Goal: Information Seeking & Learning: Check status

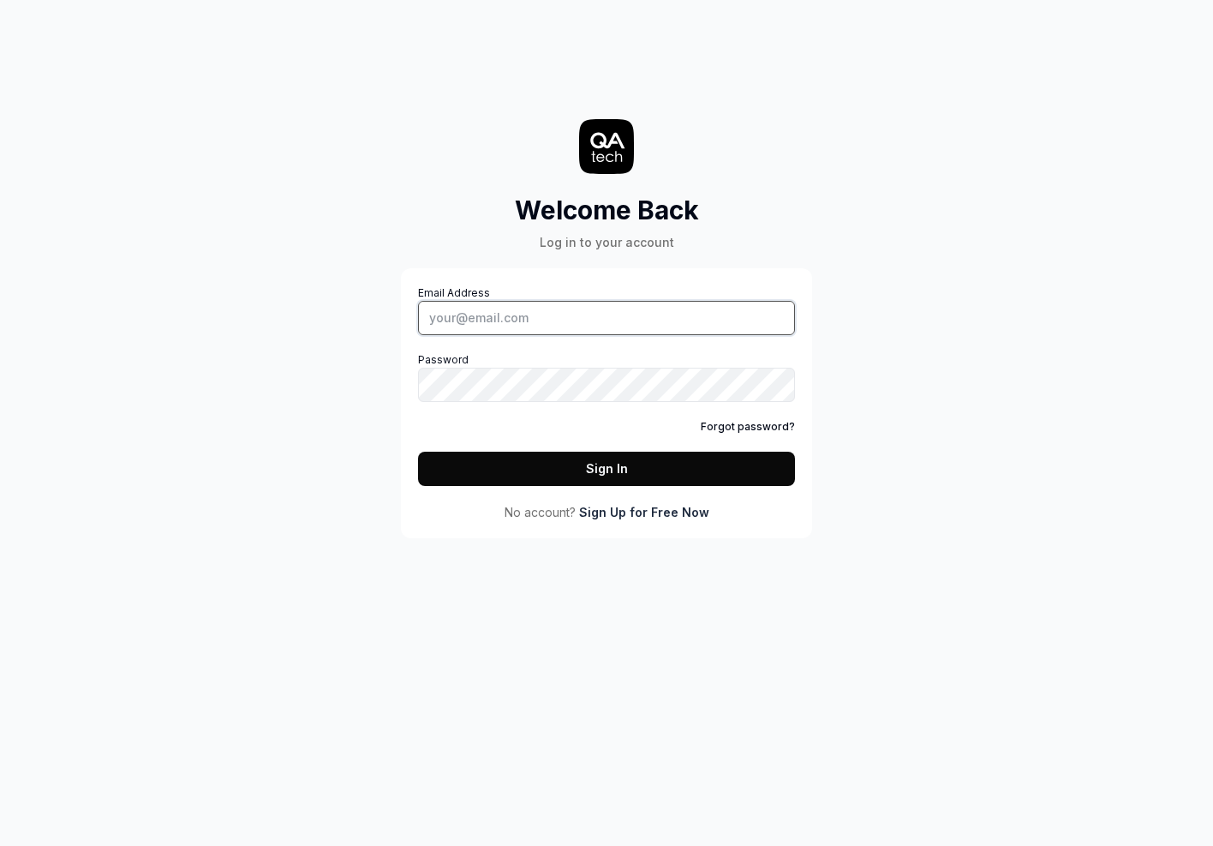
click at [519, 315] on input "Email Address" at bounding box center [606, 318] width 377 height 34
paste input "[EMAIL_ADDRESS][DOMAIN_NAME]"
type input "[EMAIL_ADDRESS][DOMAIN_NAME]"
click at [543, 473] on button "Sign In" at bounding box center [606, 468] width 377 height 34
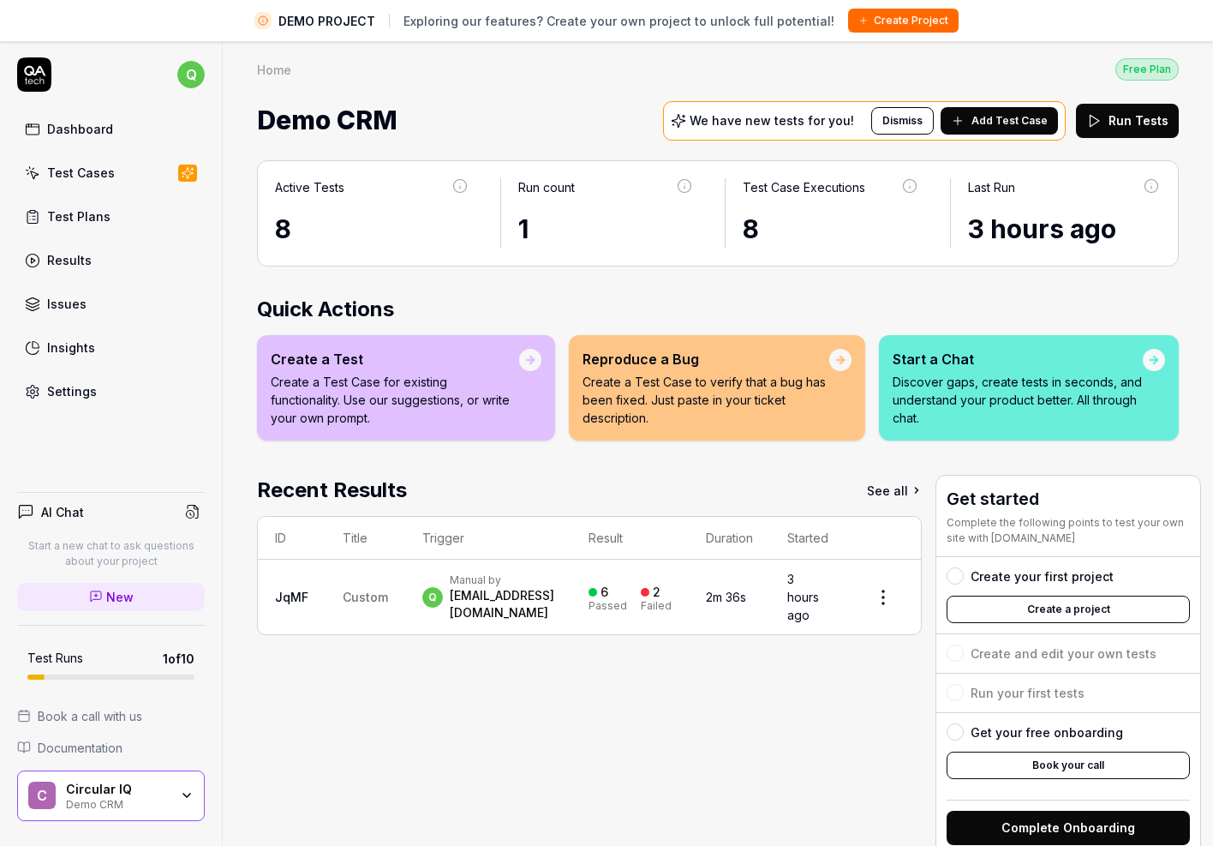
click at [525, 284] on div "Active Tests 8 Run count 1 Test Case Executions 8 Last Run 3 hours ago Quick Ac…" at bounding box center [718, 516] width 990 height 747
click at [336, 582] on td "Custom" at bounding box center [366, 596] width 80 height 75
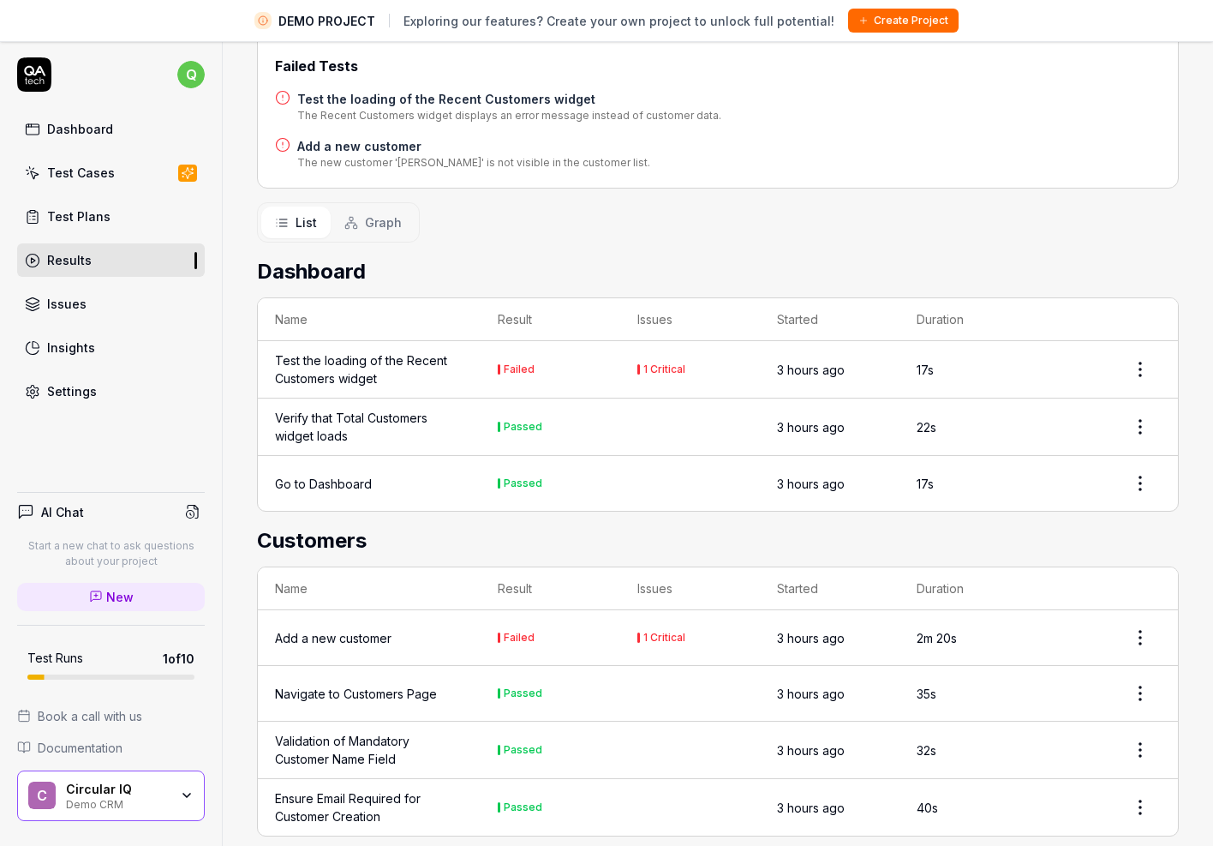
scroll to position [371, 0]
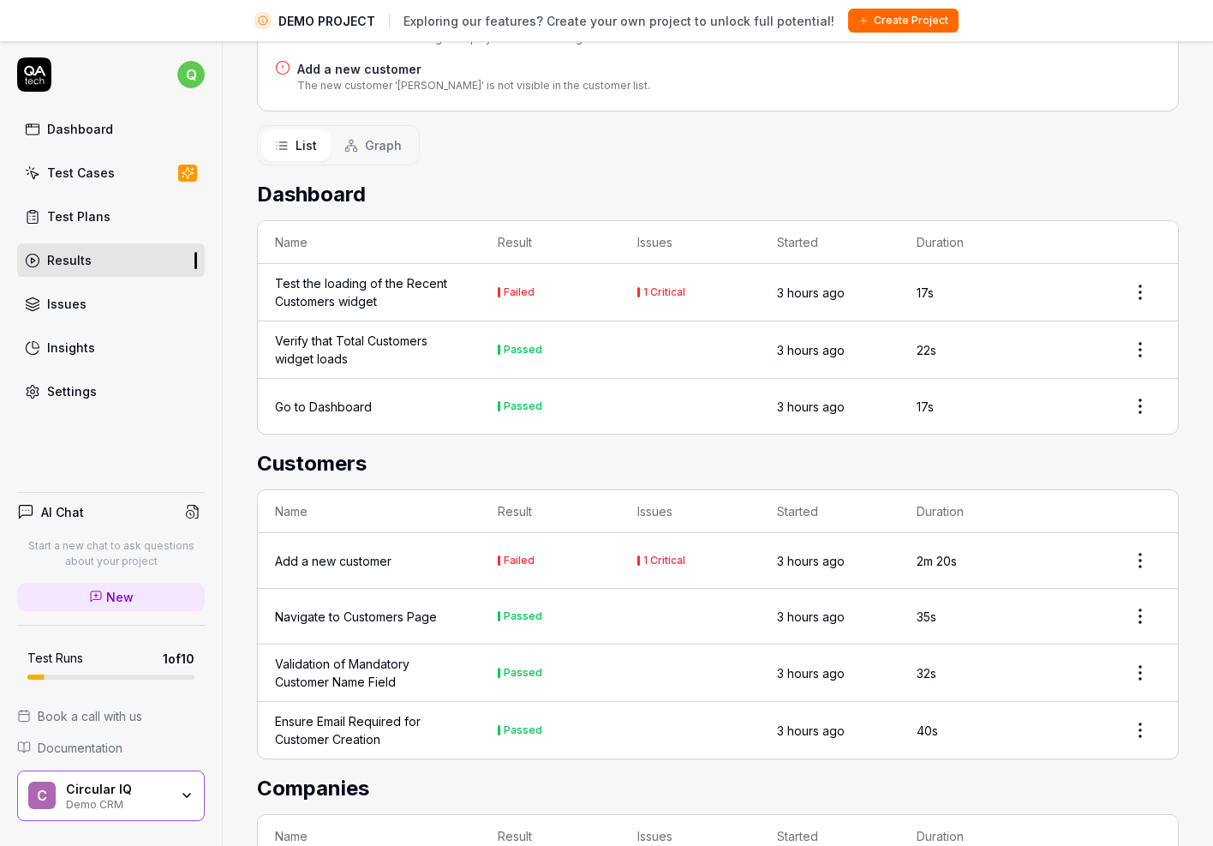
click at [389, 281] on div "Test the loading of the Recent Customers widget" at bounding box center [369, 292] width 188 height 36
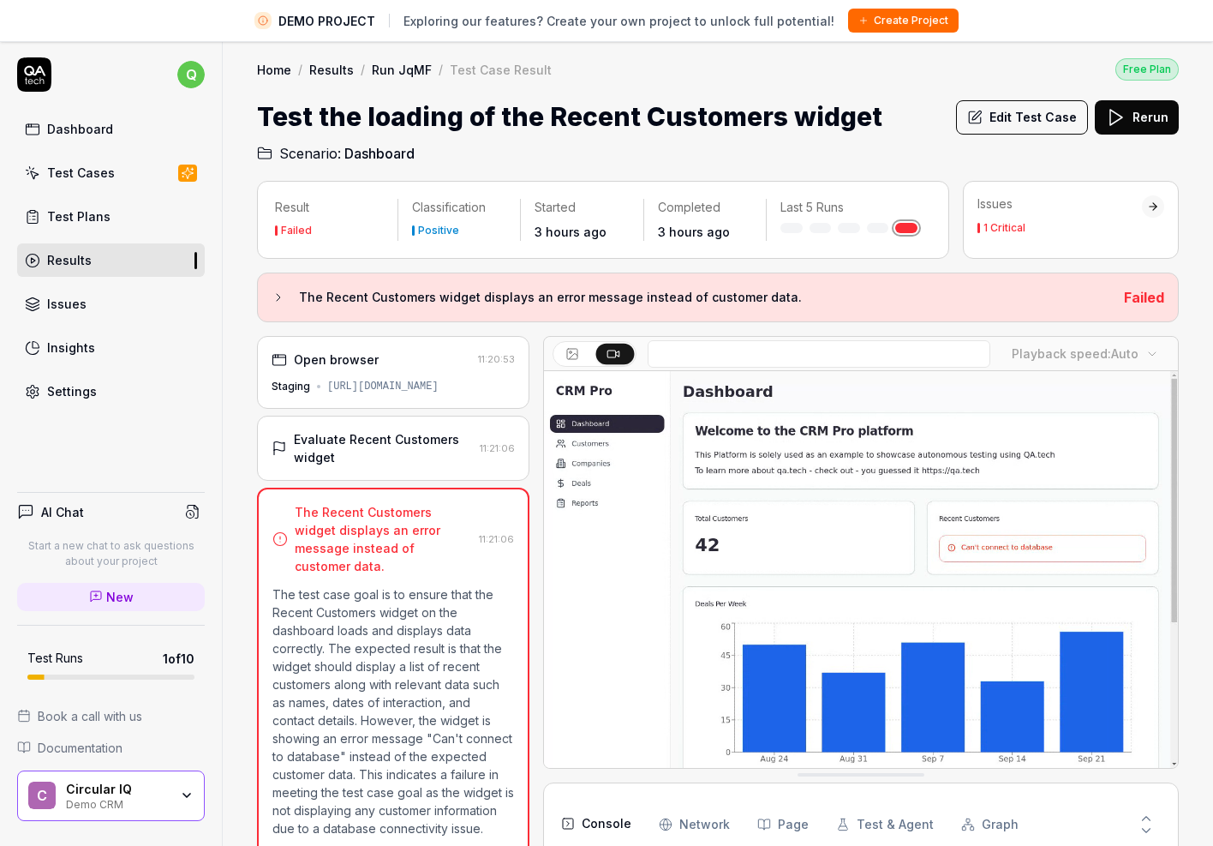
click at [93, 174] on div "Test Cases" at bounding box center [81, 173] width 68 height 18
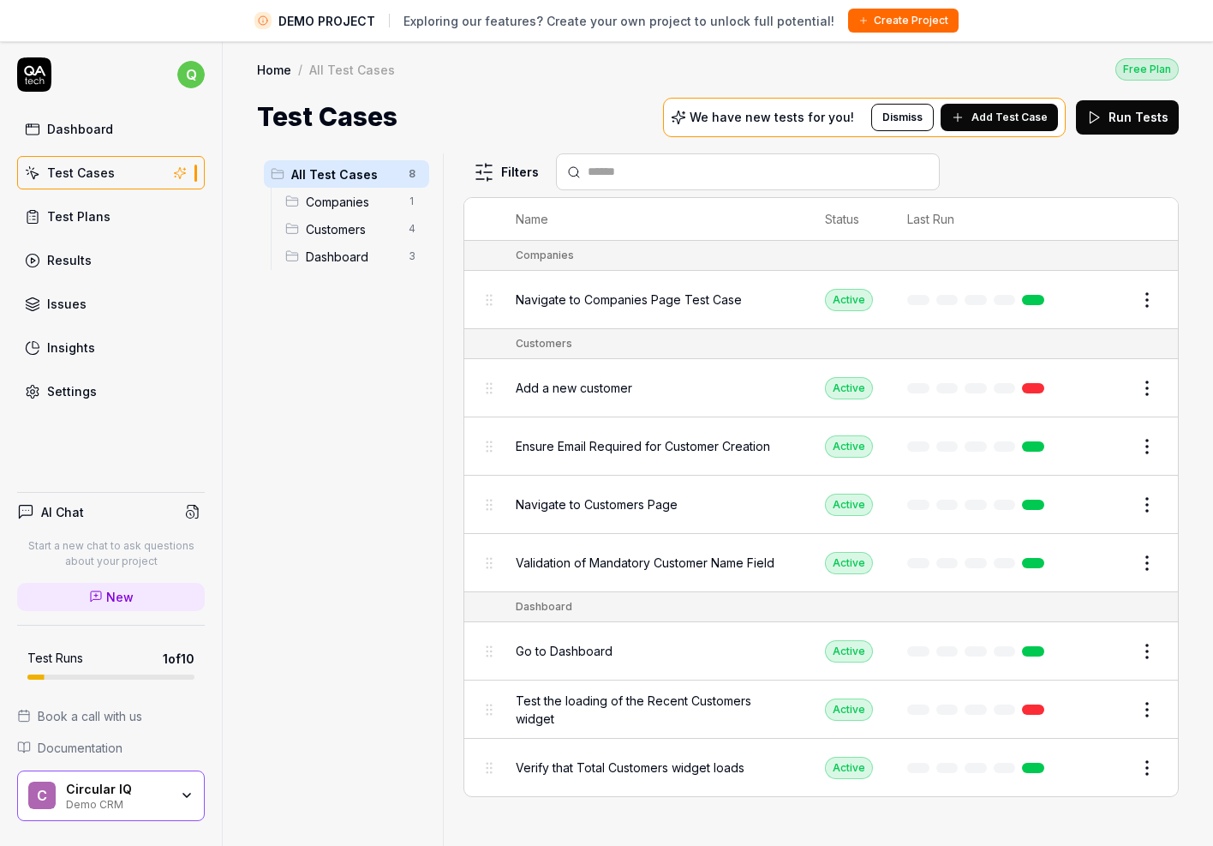
click at [574, 388] on span "Add a new customer" at bounding box center [574, 388] width 117 height 18
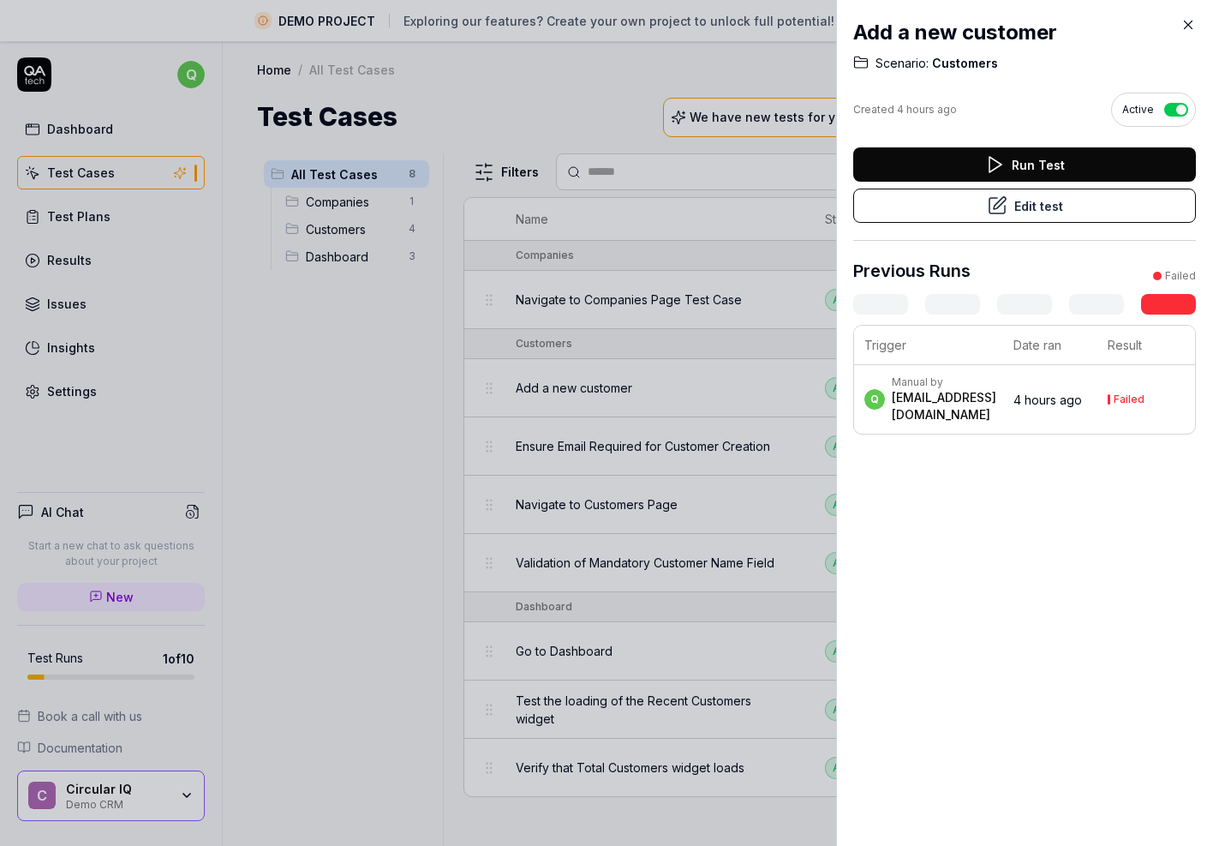
click at [1044, 393] on time "4 hours ago" at bounding box center [1047, 399] width 69 height 15
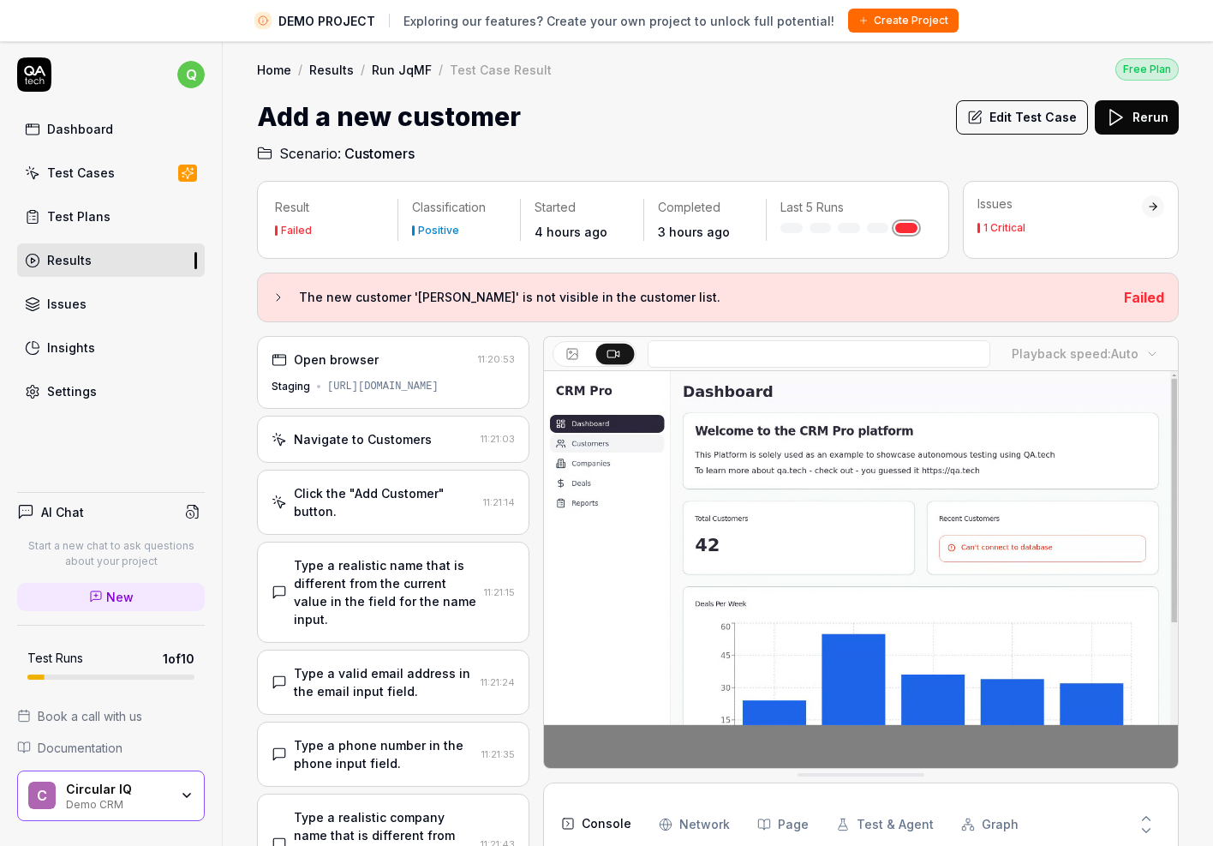
click at [83, 183] on link "Test Cases" at bounding box center [111, 172] width 188 height 33
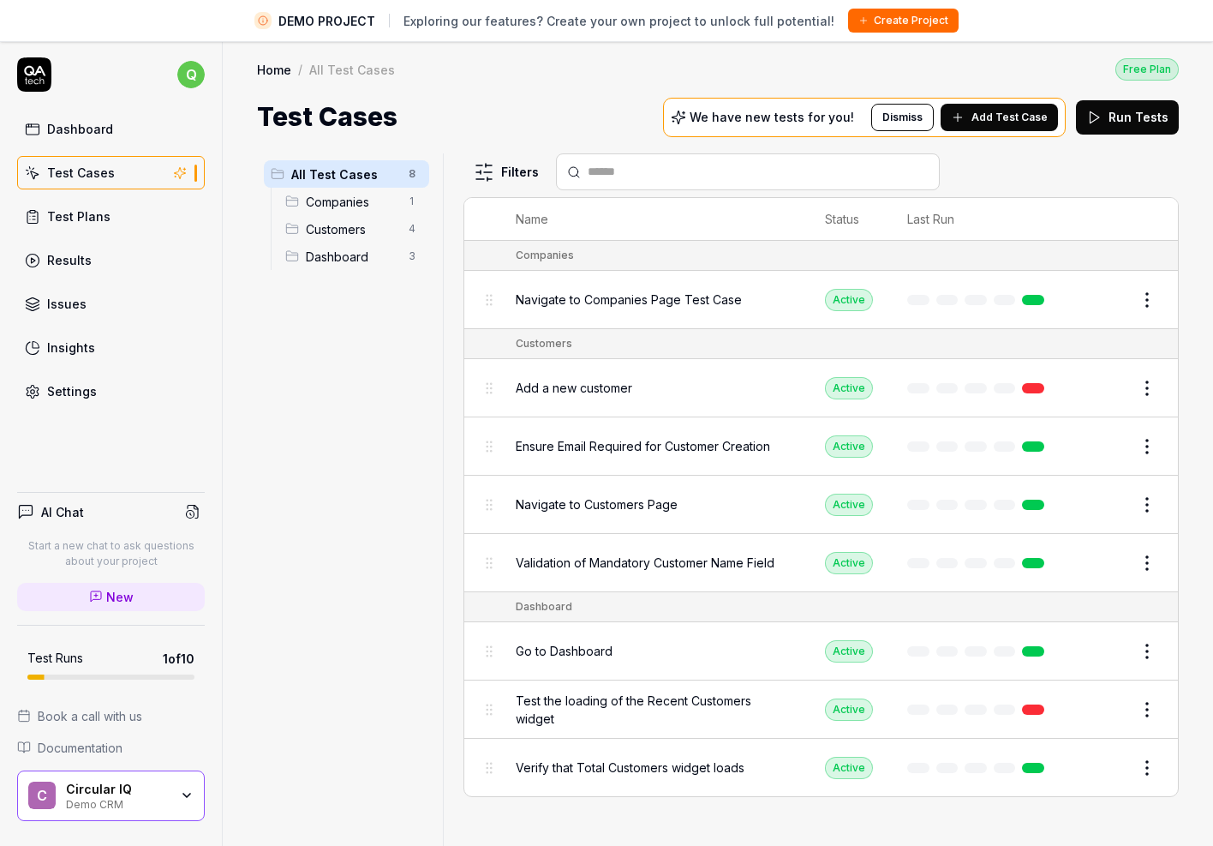
click at [350, 254] on span "Dashboard" at bounding box center [352, 257] width 93 height 18
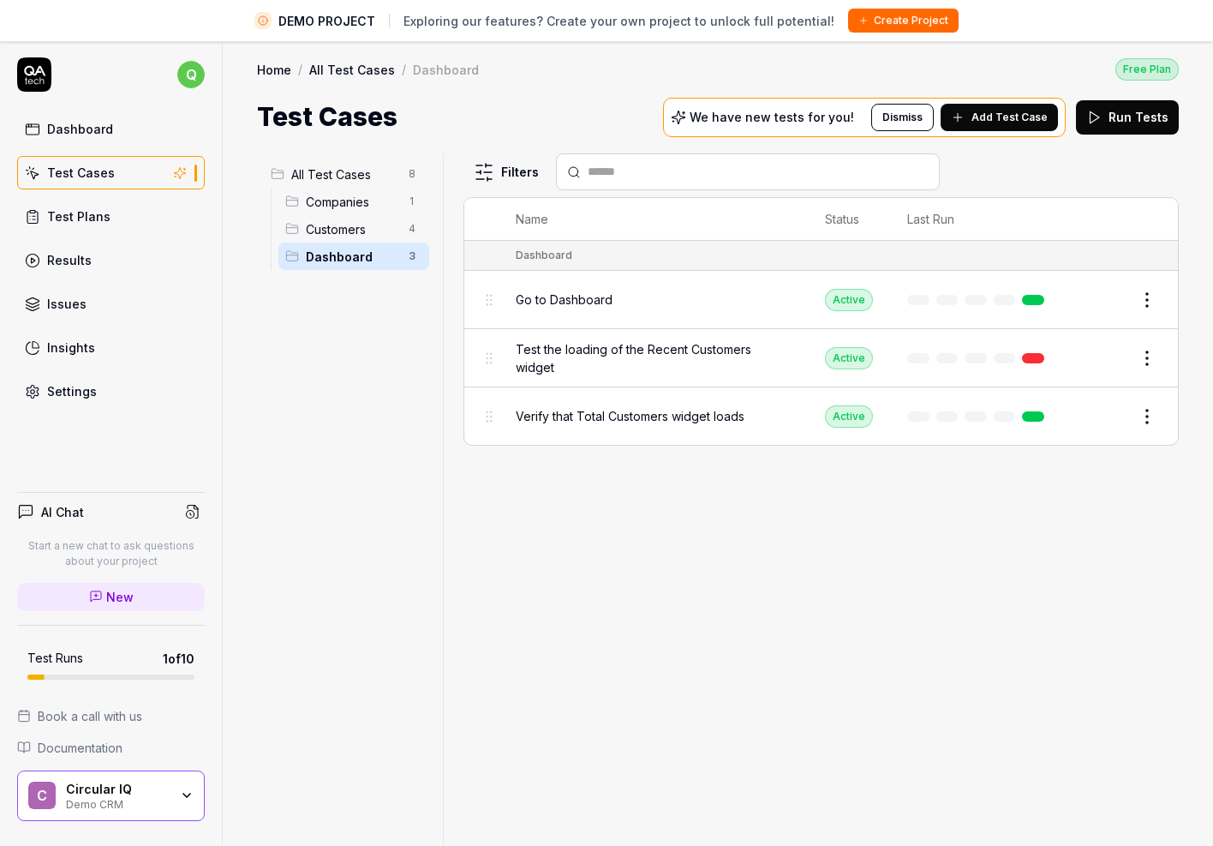
click at [657, 290] on div "Go to Dashboard" at bounding box center [653, 299] width 275 height 18
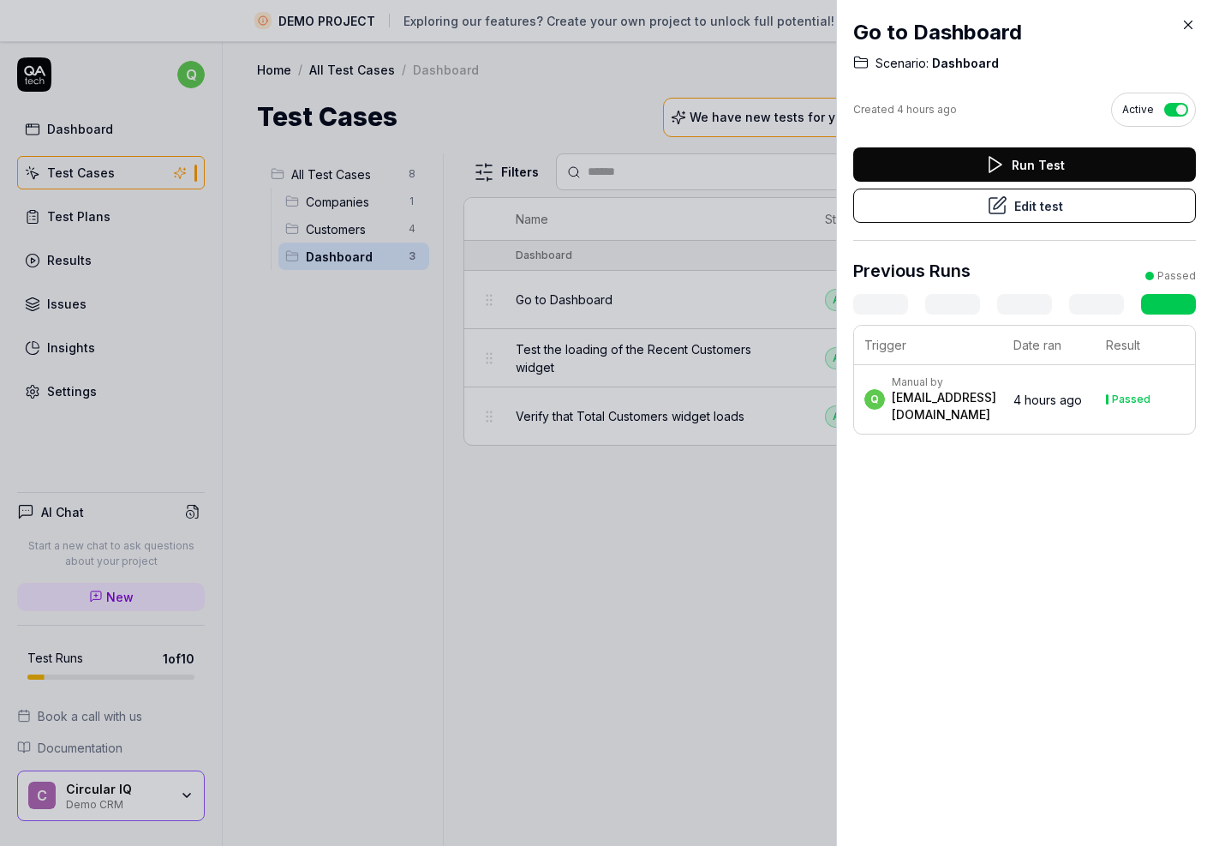
click at [970, 385] on div "Manual by" at bounding box center [944, 382] width 105 height 14
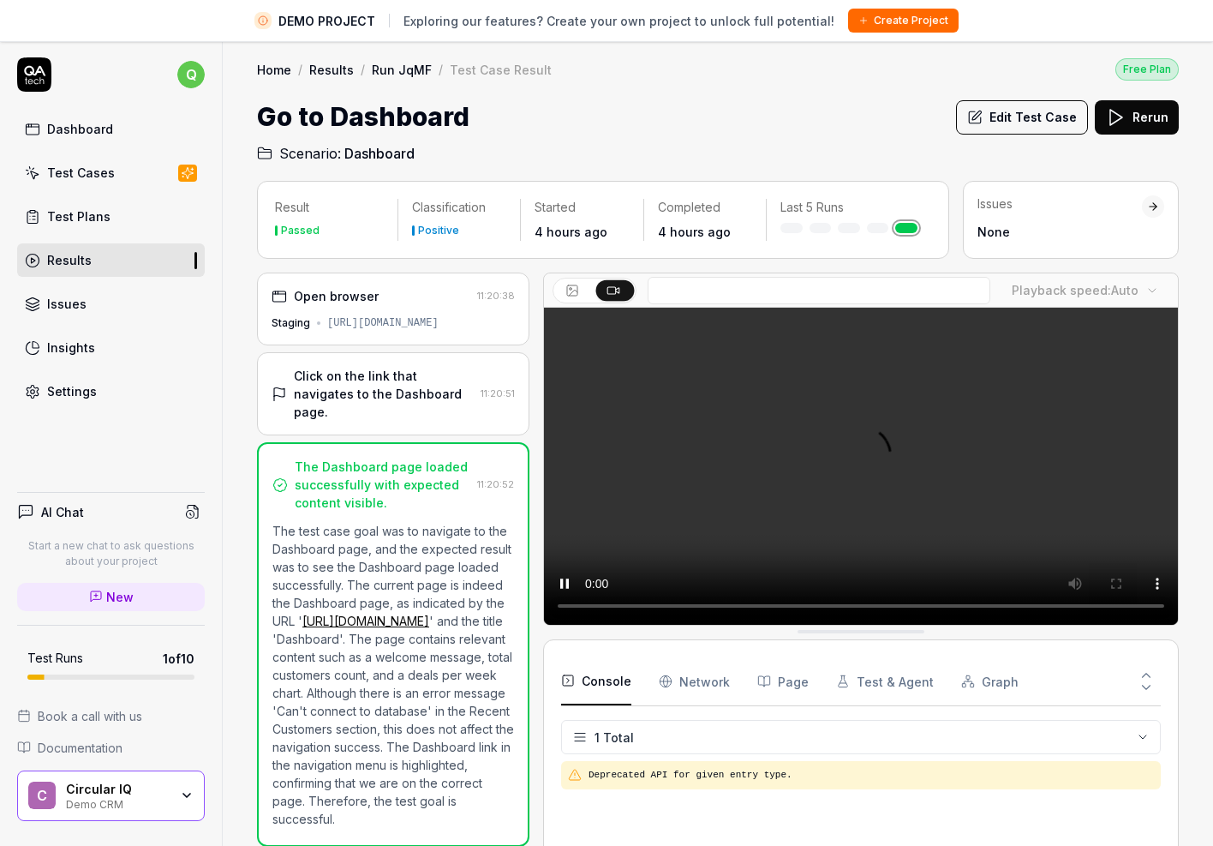
scroll to position [40, 0]
